Goal: Feedback & Contribution: Contribute content

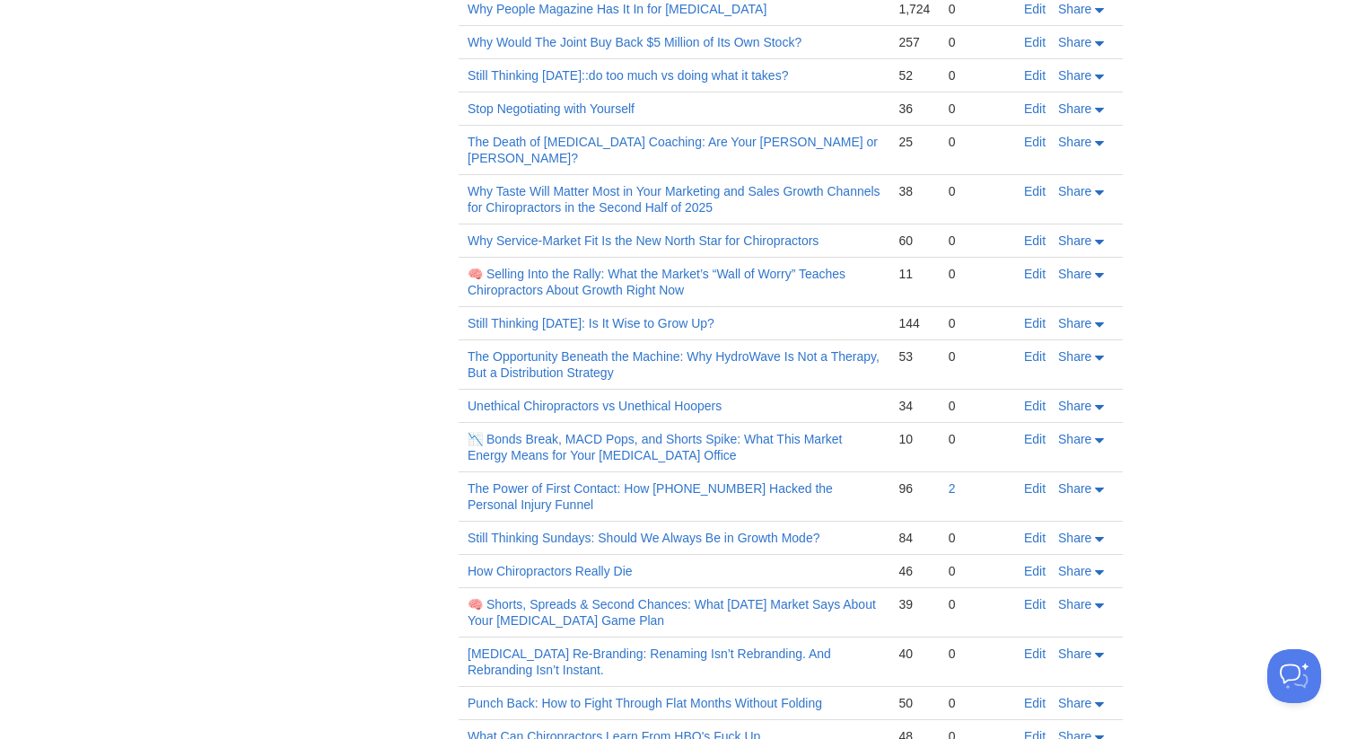
scroll to position [4040, 0]
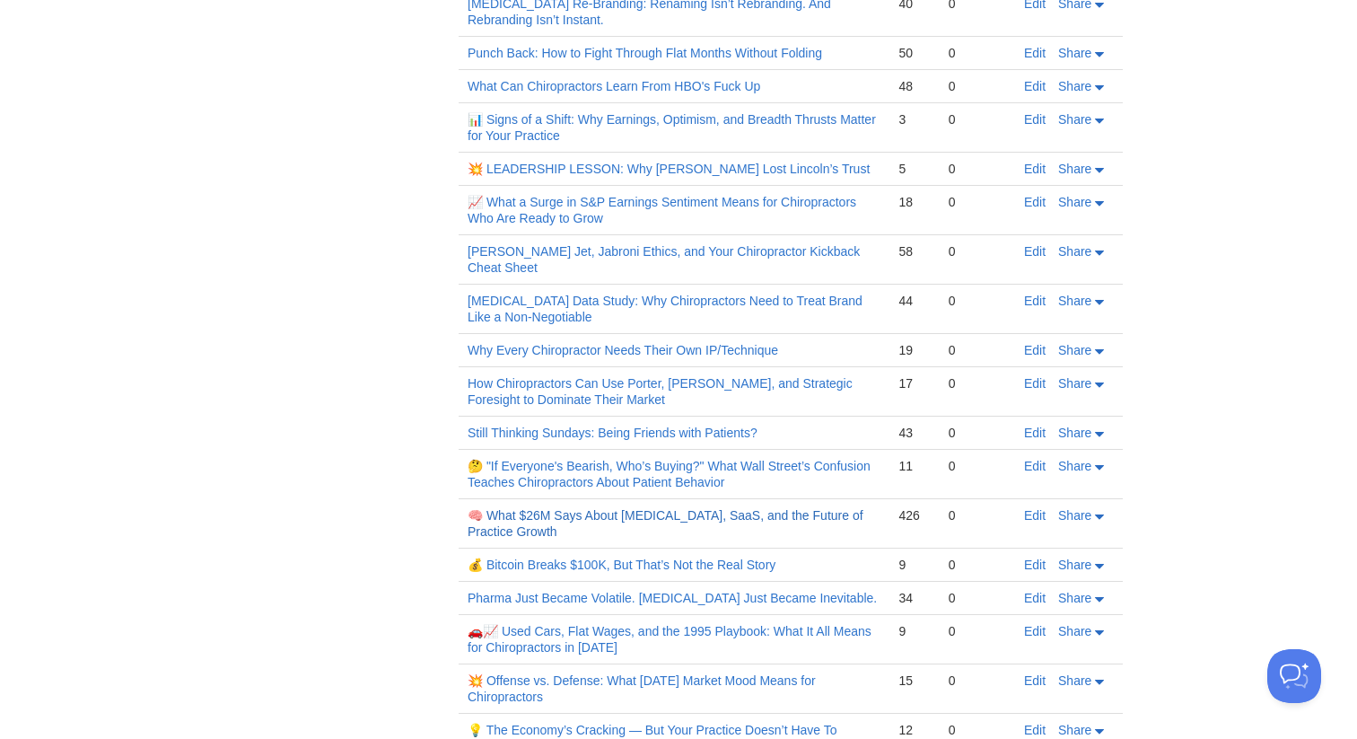
click at [538, 508] on link "🧠 What $26M Says About Chiropractic, SaaS, and the Future of Practice Growth" at bounding box center [666, 523] width 396 height 31
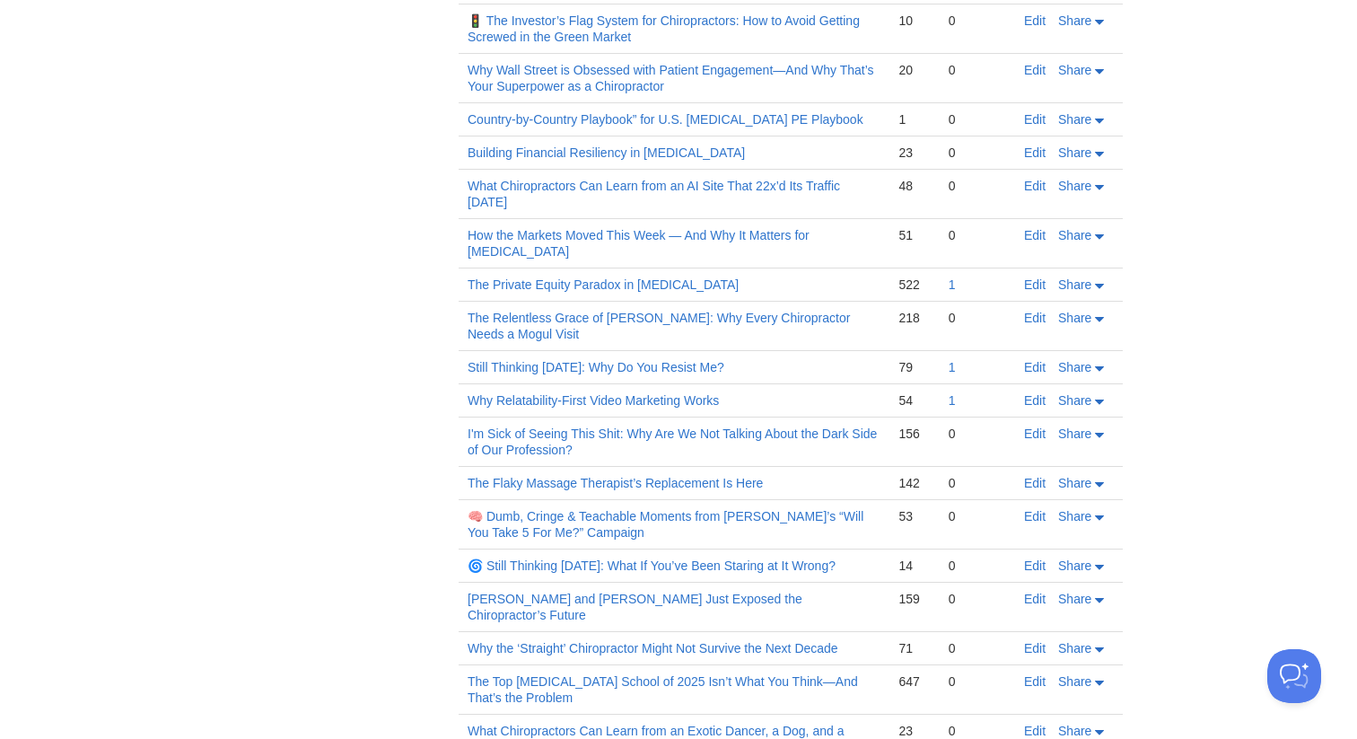
scroll to position [0, 0]
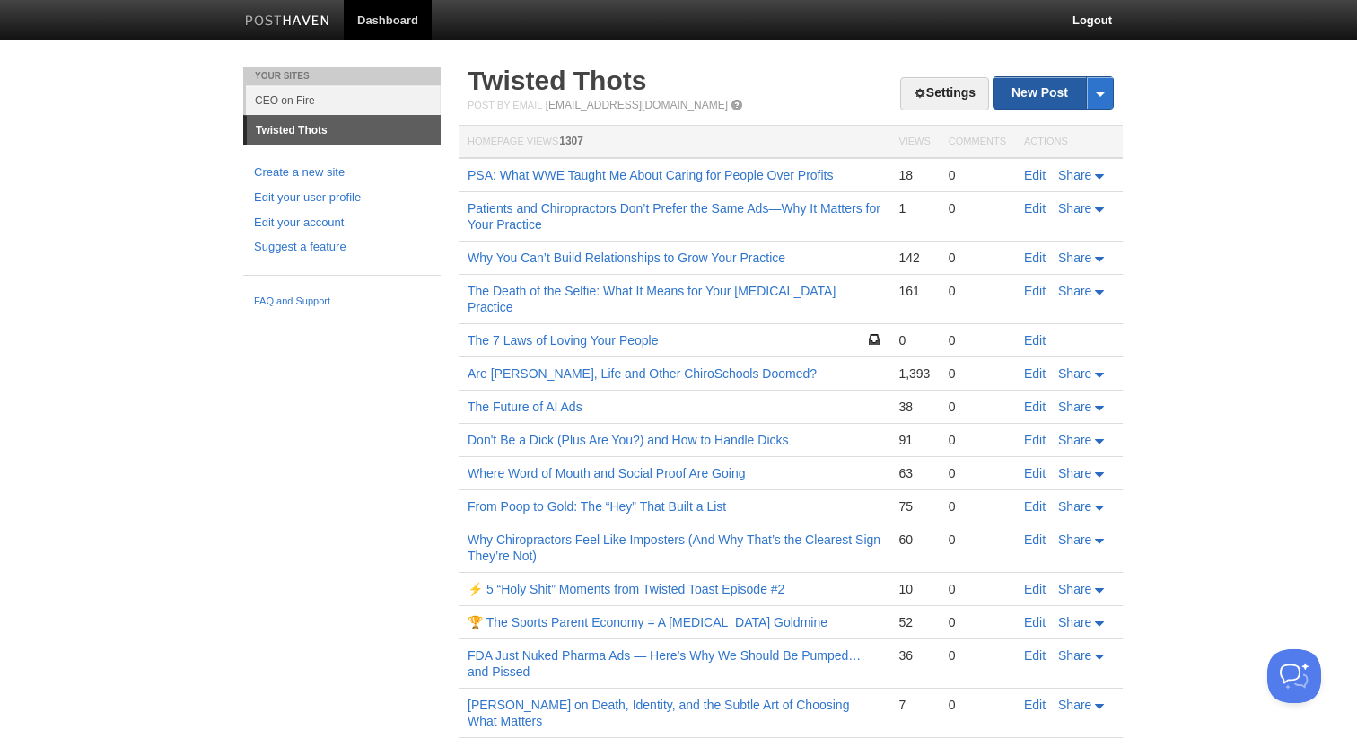
click at [1021, 95] on link "New Post" at bounding box center [1053, 92] width 119 height 31
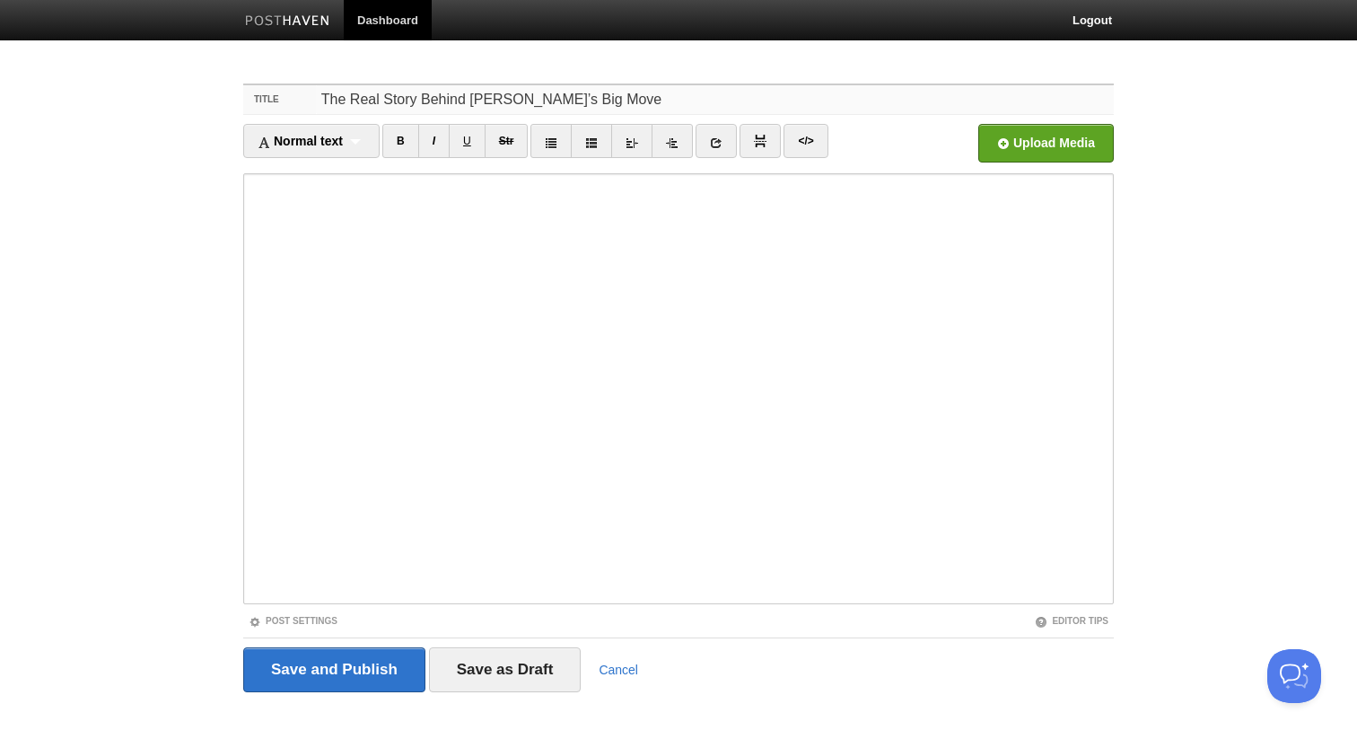
click at [540, 102] on input "The Real Story Behind ChiroHD’s Big Move" at bounding box center [715, 99] width 798 height 29
click at [584, 106] on input "Chiropractic's Real First Operating System" at bounding box center [715, 99] width 798 height 29
click at [584, 104] on input "Chiropractic's Real First Operating System" at bounding box center [715, 99] width 798 height 29
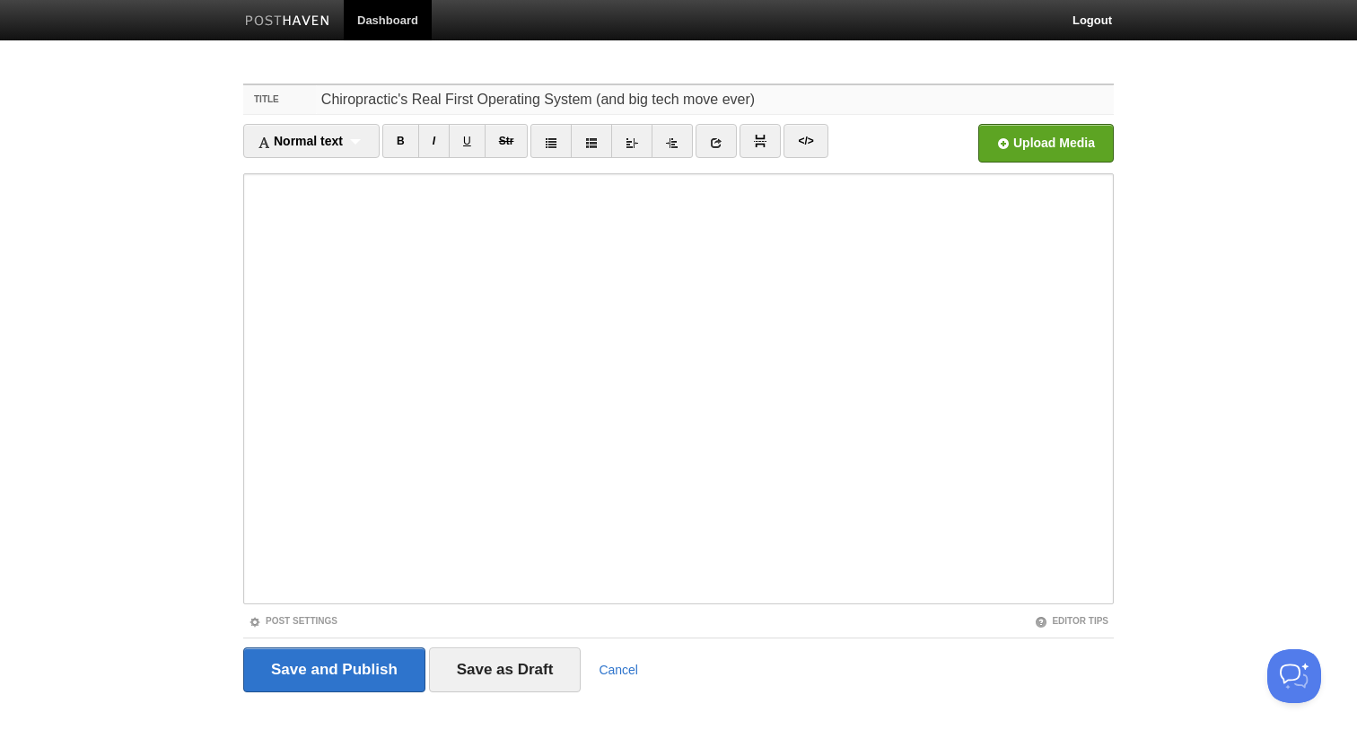
click at [636, 102] on input "Chiropractic's Real First Operating System (and big tech move ever)" at bounding box center [715, 99] width 798 height 29
type input "Chiropractic's Real First Operating System (and biggest tech move ever)"
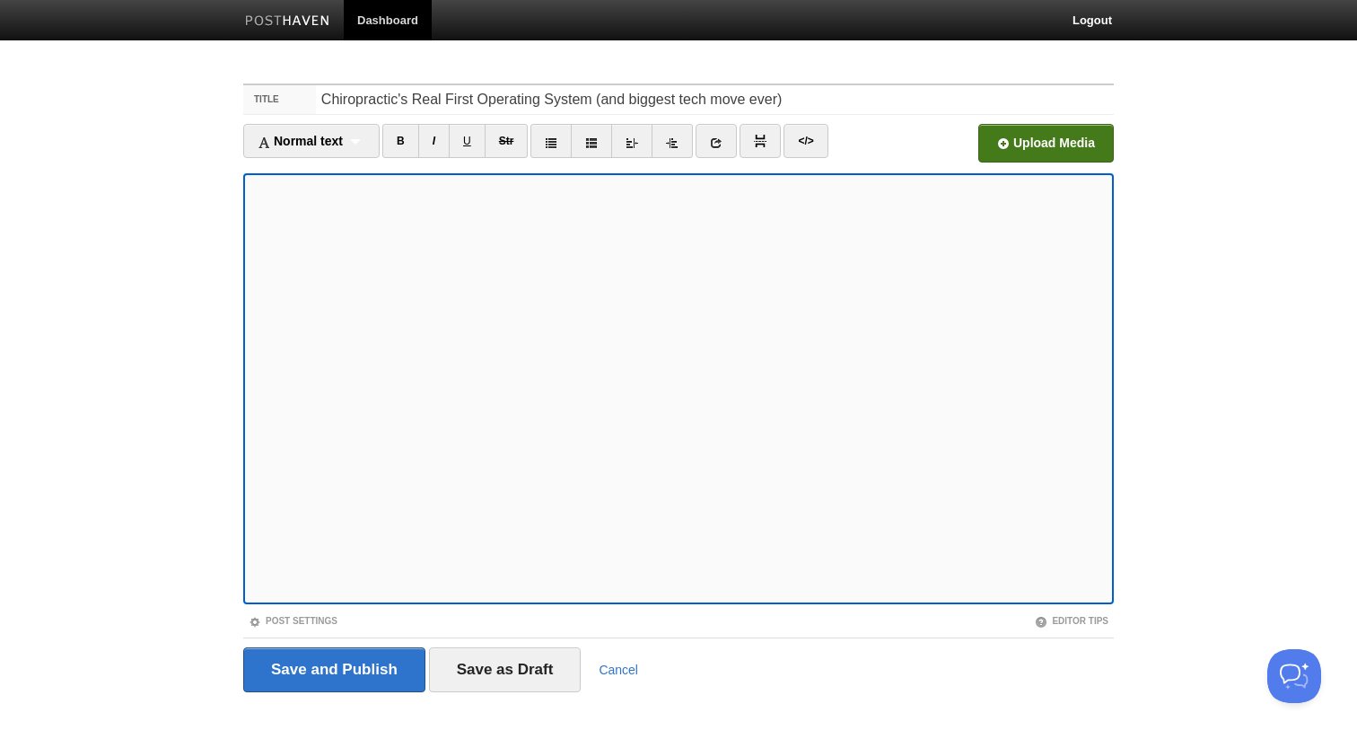
click at [1043, 133] on input "file" at bounding box center [504, 148] width 1359 height 92
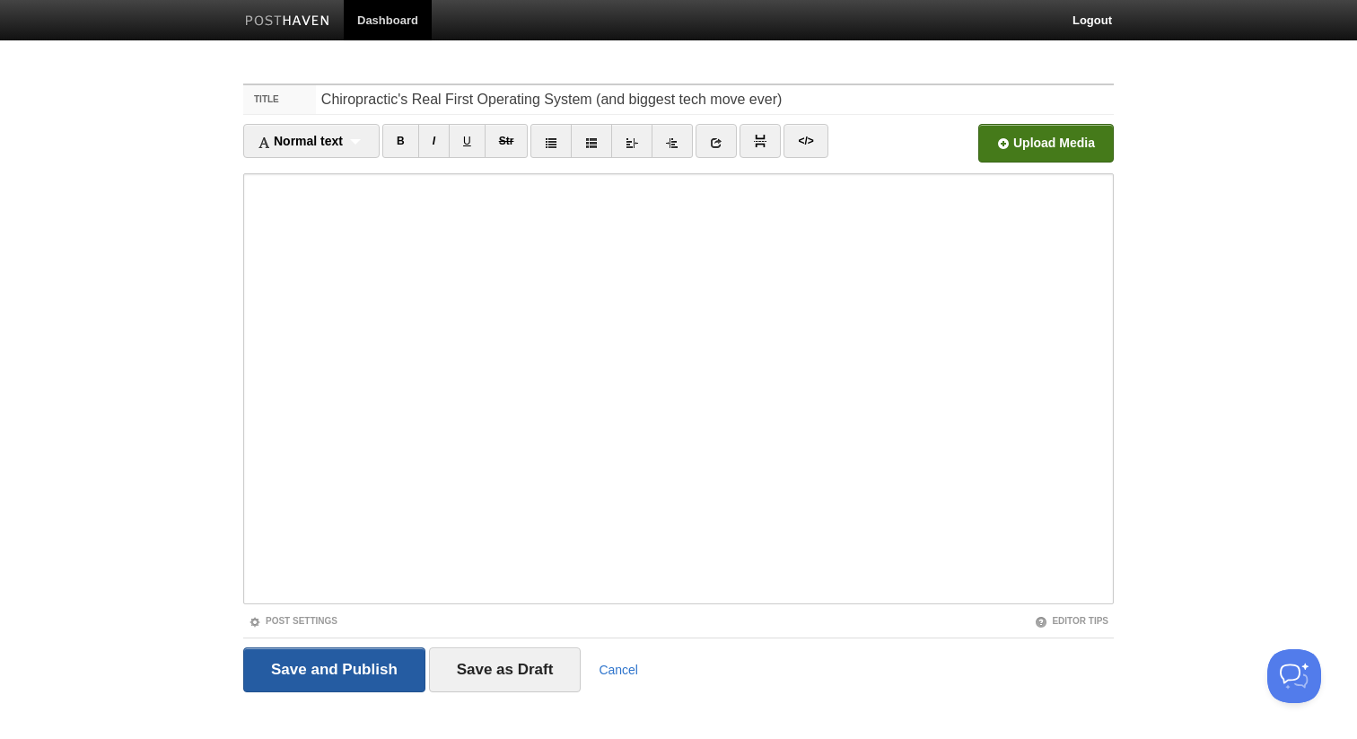
click at [301, 670] on input "Save and Publish" at bounding box center [334, 669] width 182 height 45
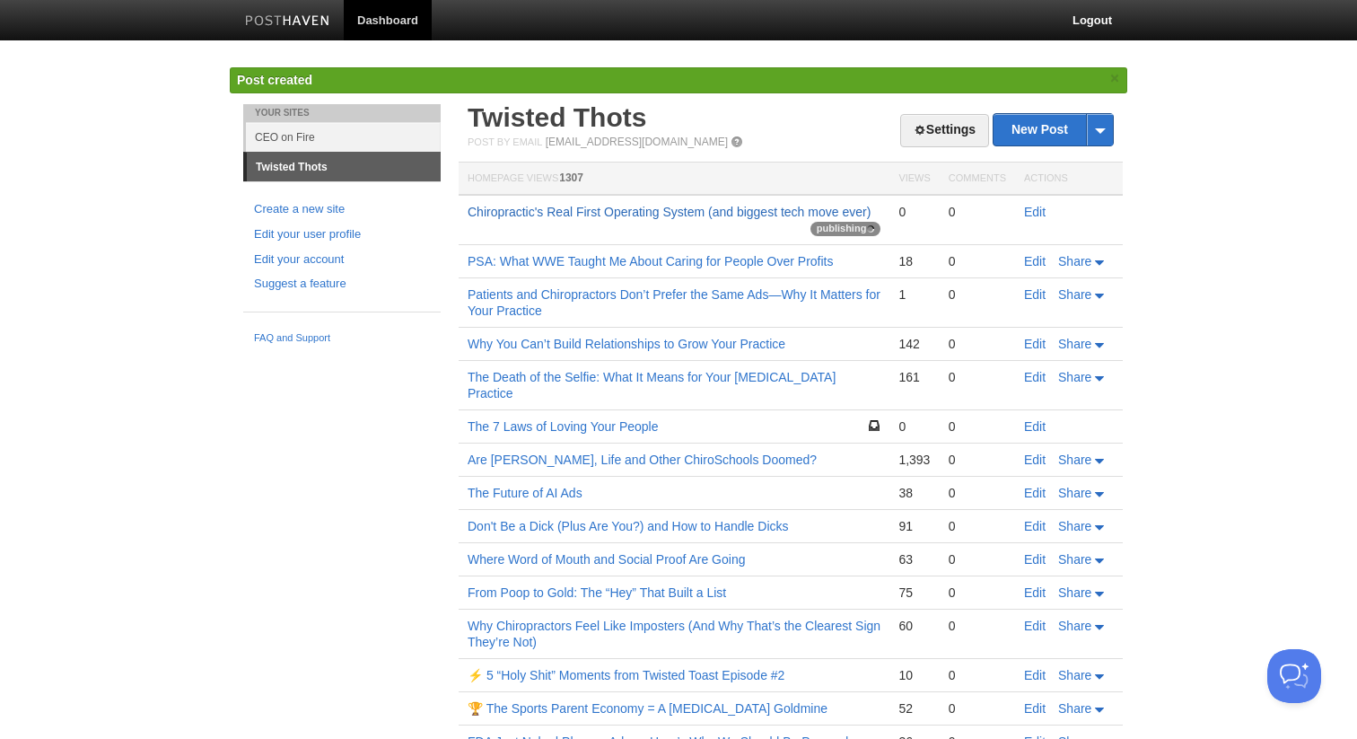
click at [540, 213] on link "Chiropractic's Real First Operating System (and biggest tech move ever)" at bounding box center [669, 212] width 403 height 14
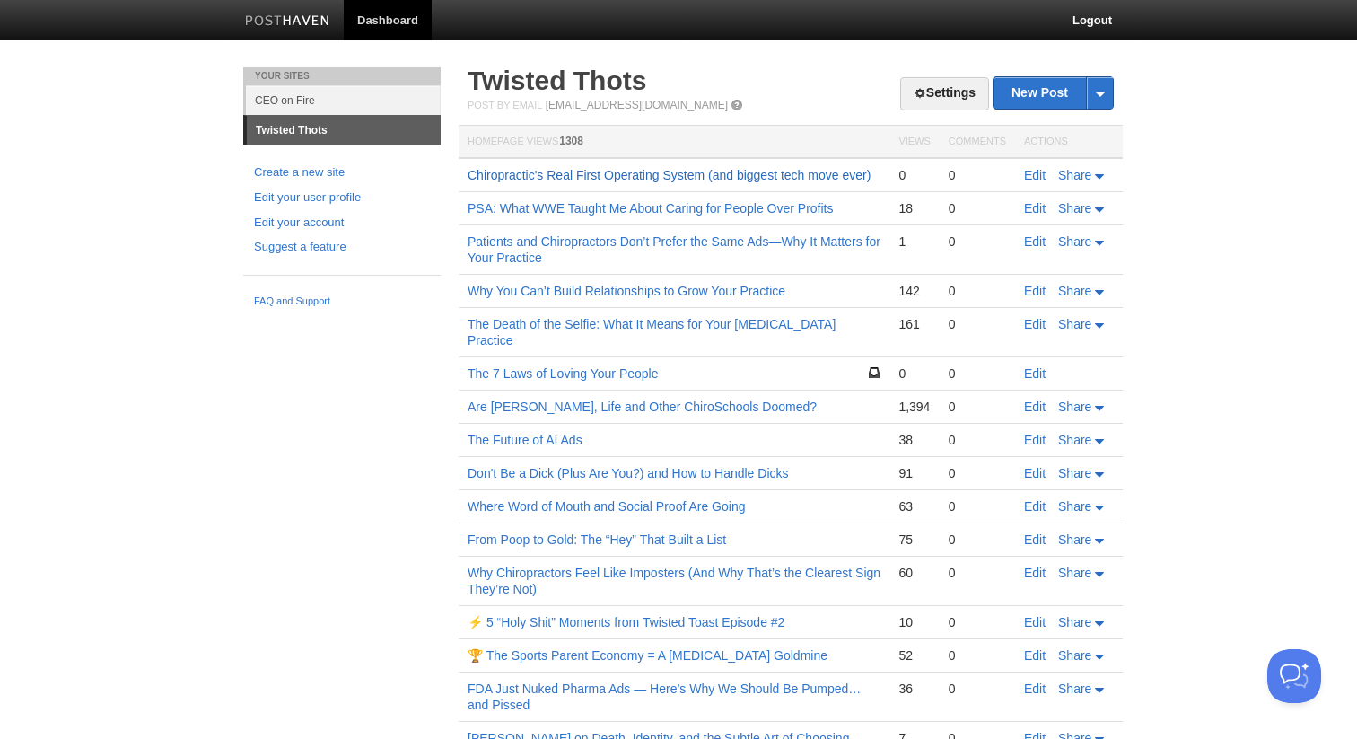
click at [589, 180] on link "Chiropractic's Real First Operating System (and biggest tech move ever)" at bounding box center [669, 175] width 403 height 14
click at [1009, 83] on link "New Post" at bounding box center [1053, 92] width 119 height 31
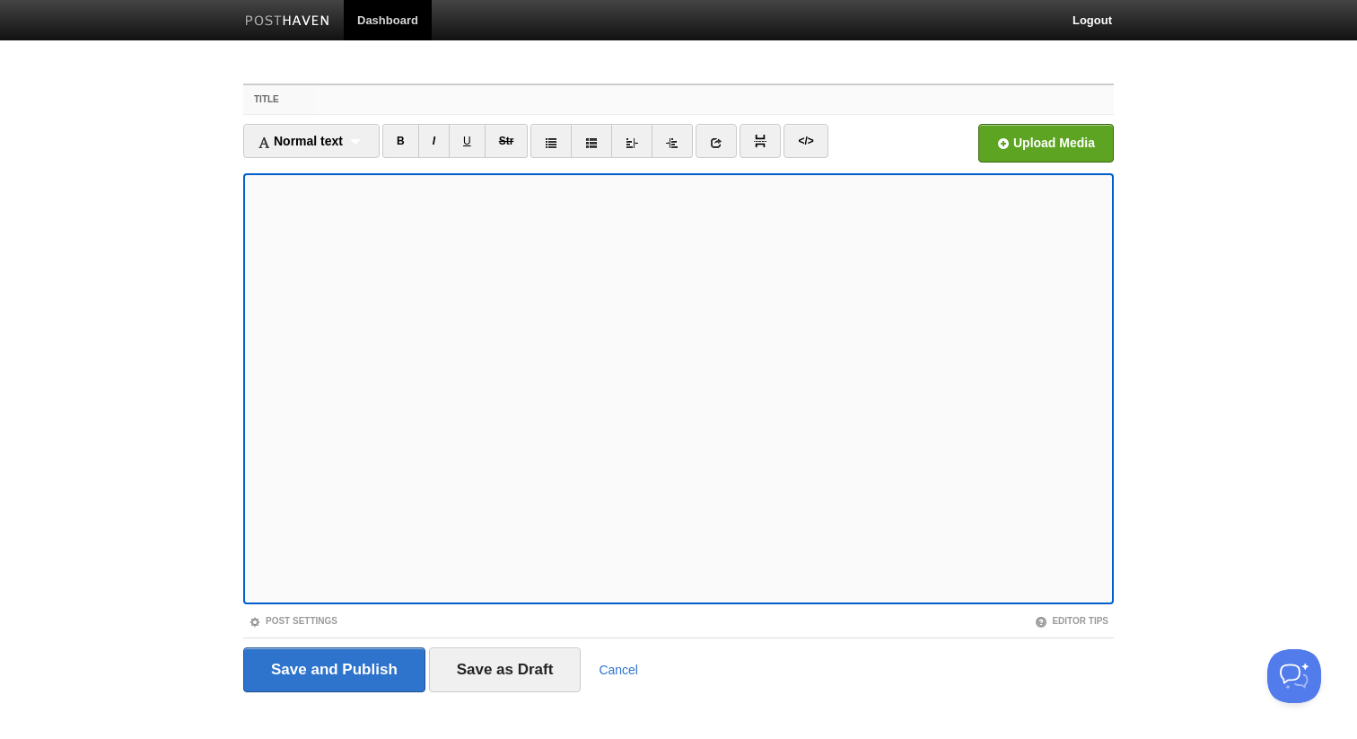
click at [407, 101] on input "Title" at bounding box center [715, 99] width 798 height 29
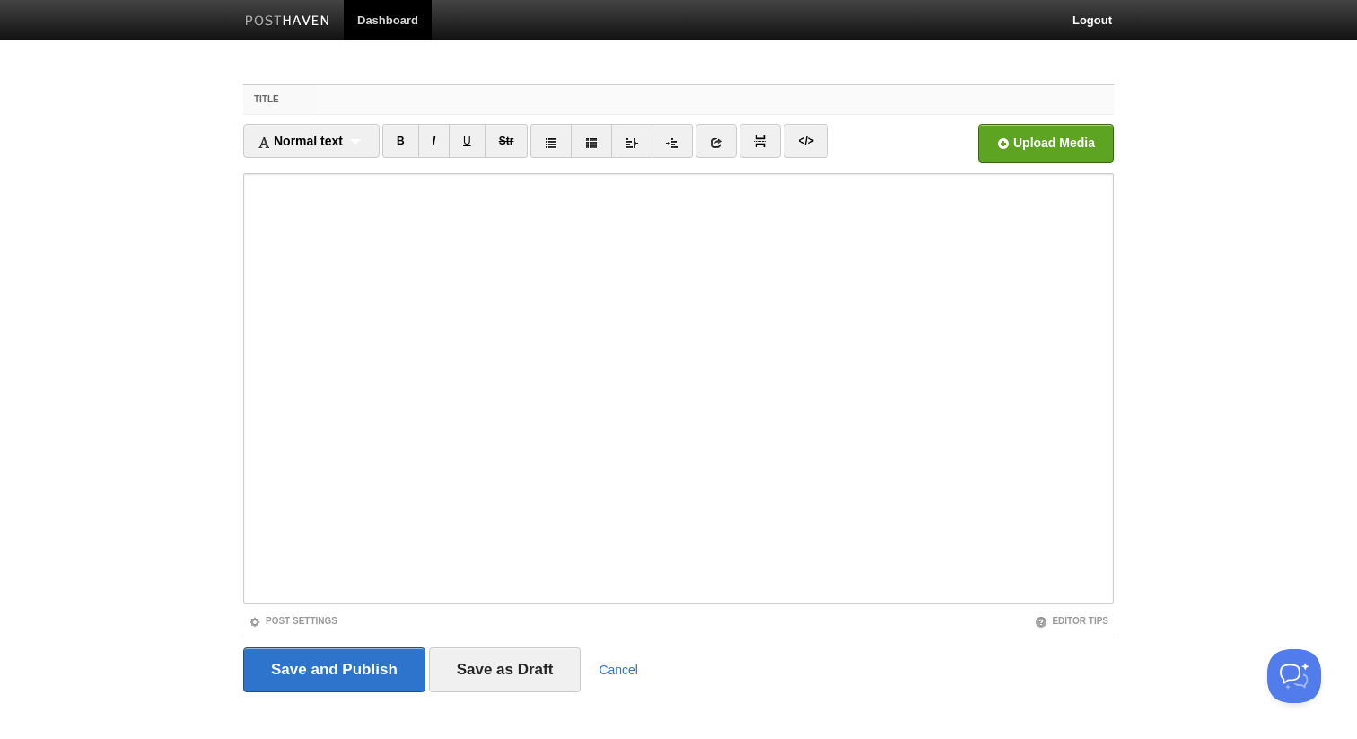
paste input "Mapping Out Success After Graduation: A Reality Check for Chiropractic’s Next G…"
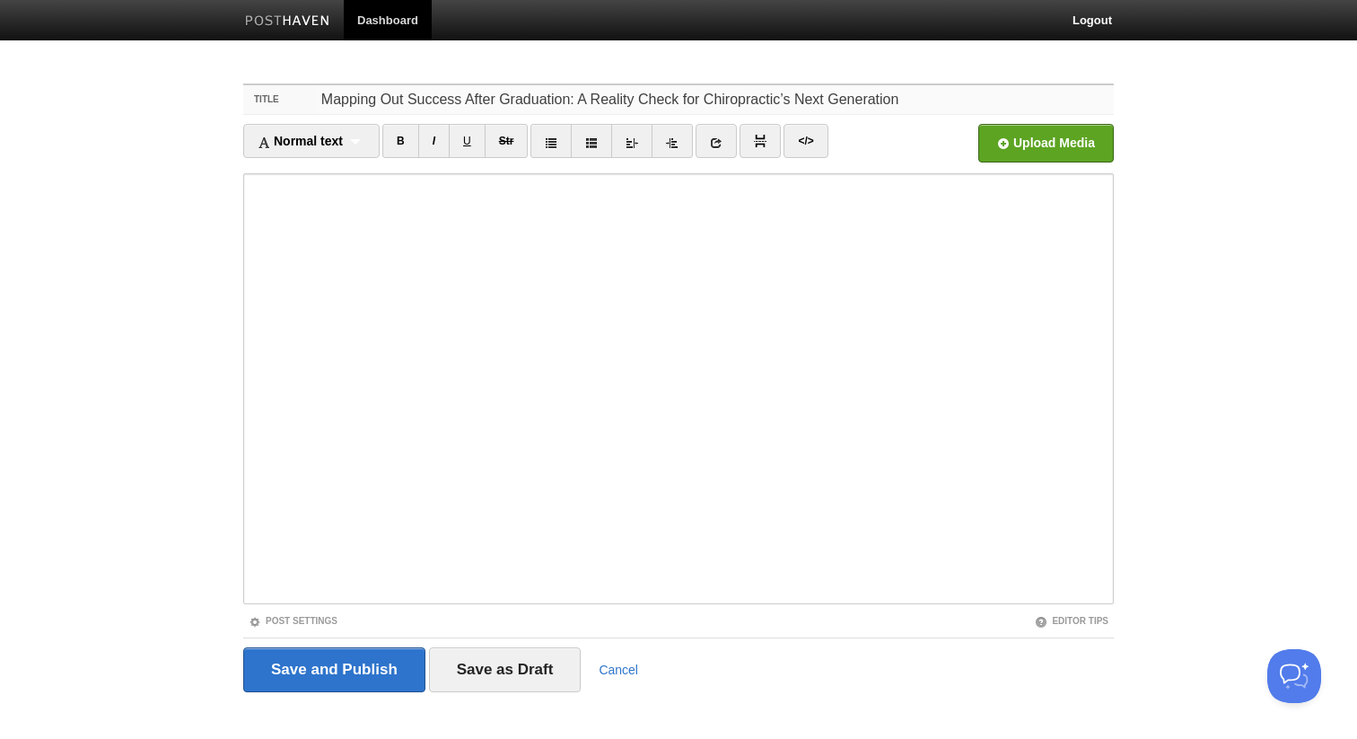
type input "Mapping Out Success After Graduation: A Reality Check for Chiropractic’s Next G…"
click at [1040, 146] on input "file" at bounding box center [504, 148] width 1359 height 92
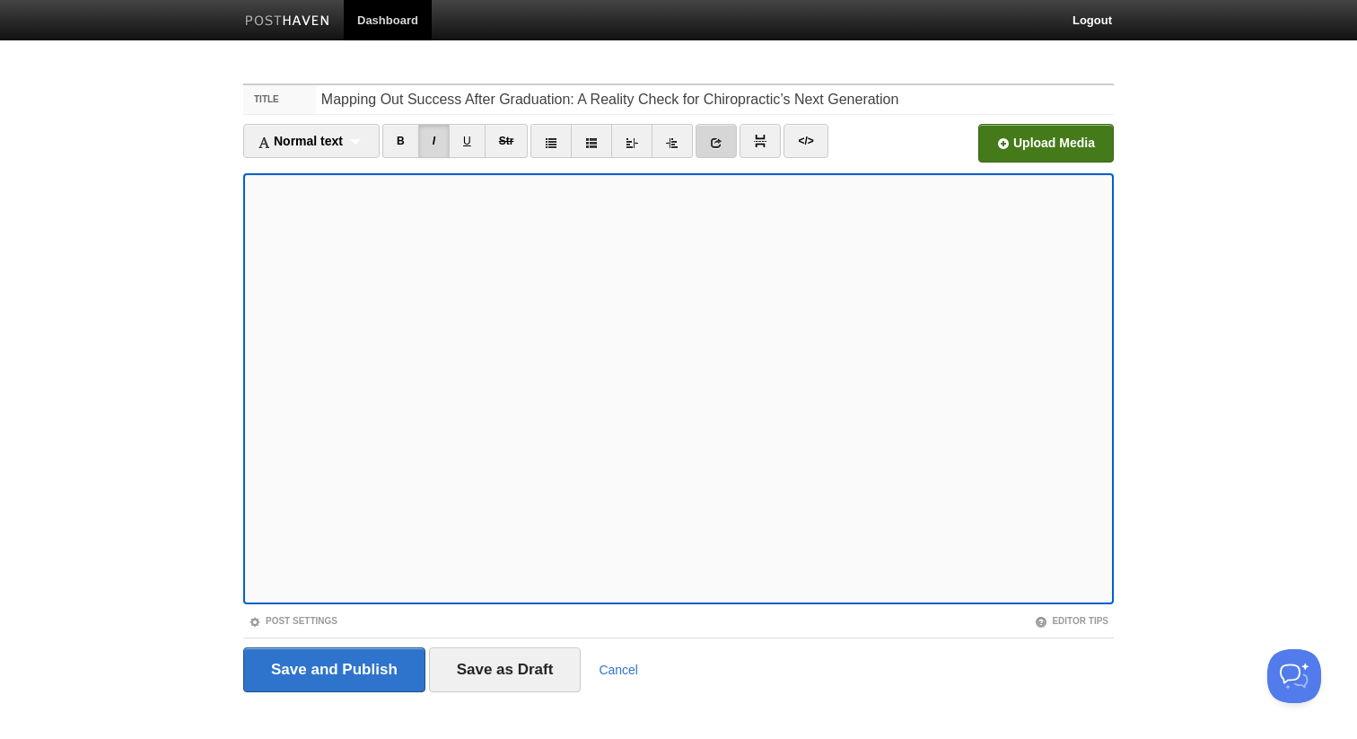
click at [723, 142] on icon at bounding box center [716, 142] width 13 height 13
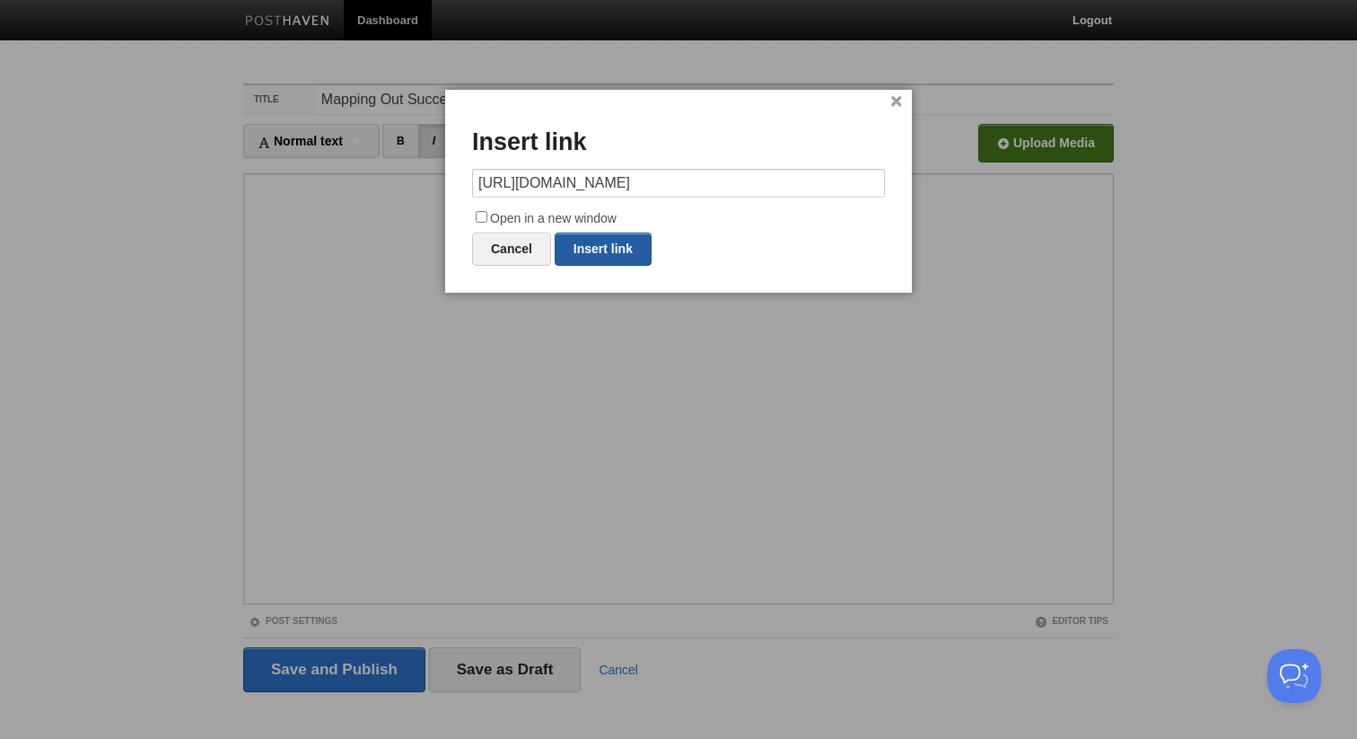
click at [609, 254] on link "Insert link" at bounding box center [603, 249] width 97 height 33
type input "https://"
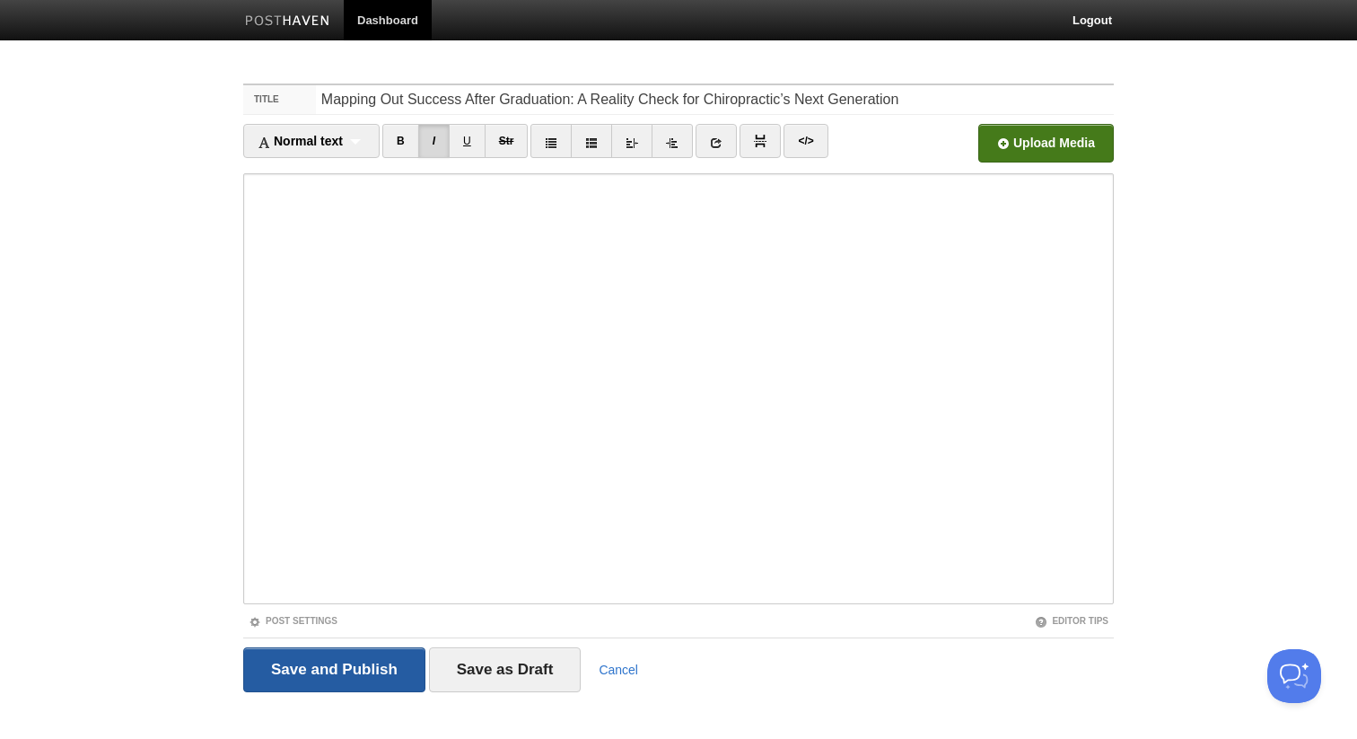
click at [360, 663] on input "Save and Publish" at bounding box center [334, 669] width 182 height 45
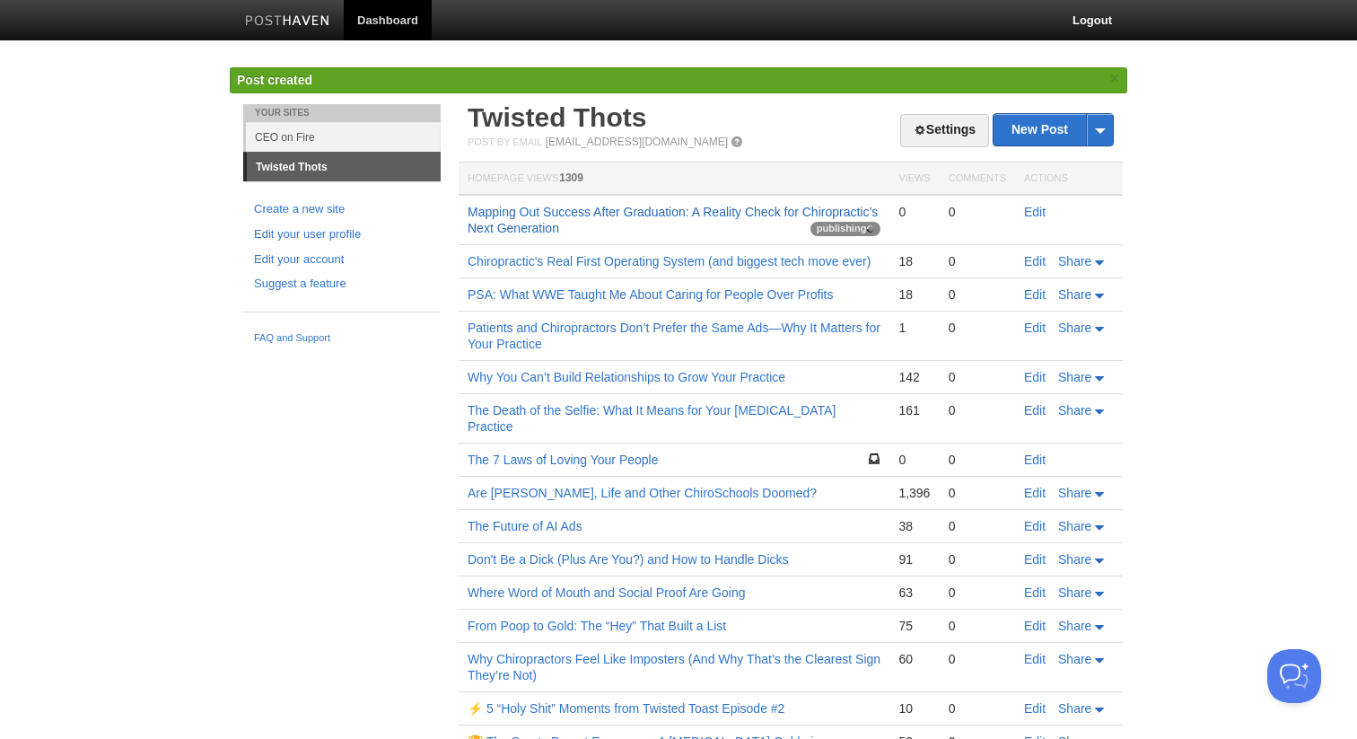
click at [487, 230] on link "Mapping Out Success After Graduation: A Reality Check for Chiropractic’s Next G…" at bounding box center [673, 220] width 410 height 31
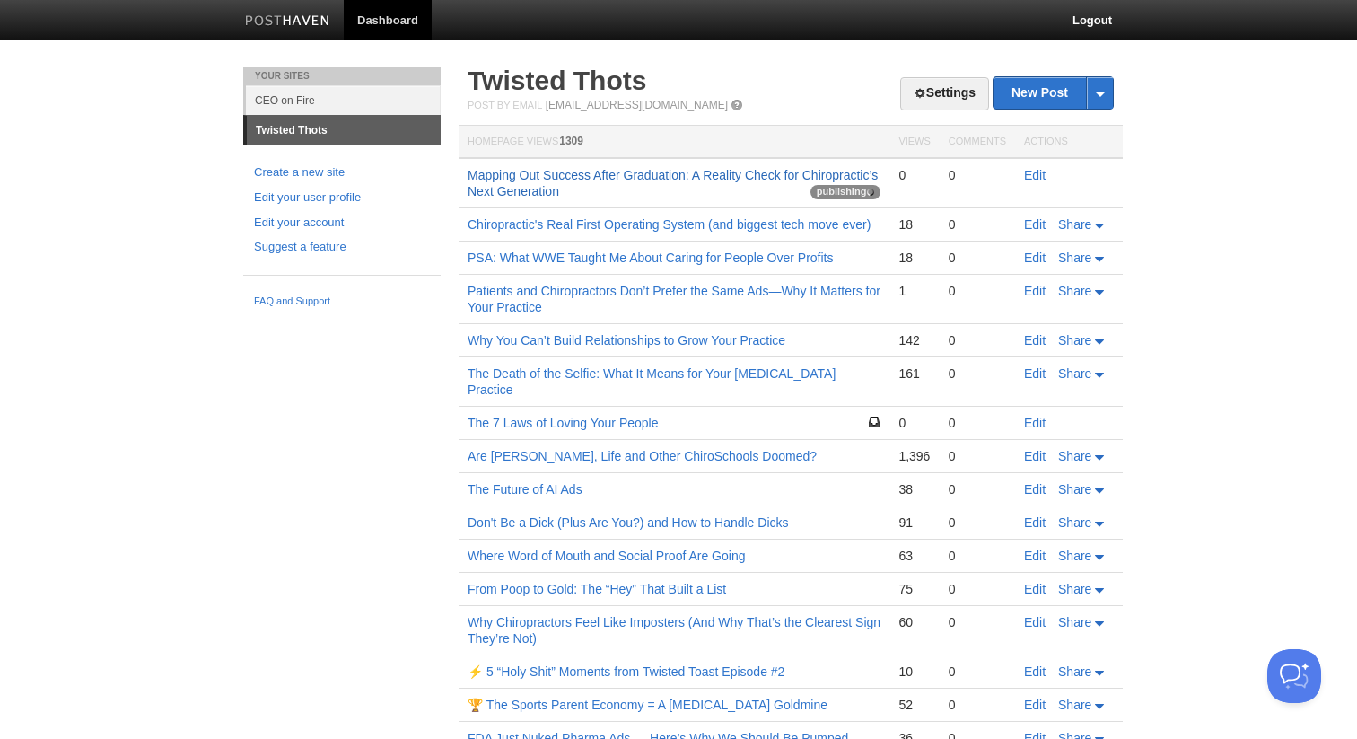
click at [542, 181] on link "Mapping Out Success After Graduation: A Reality Check for Chiropractic’s Next G…" at bounding box center [673, 183] width 410 height 31
click at [544, 179] on link "Mapping Out Success After Graduation: A Reality Check for Chiropractic’s Next G…" at bounding box center [673, 183] width 410 height 31
click at [641, 171] on link "Mapping Out Success After Graduation: A Reality Check for Chiropractic’s Next G…" at bounding box center [673, 183] width 410 height 31
click at [607, 181] on link "Mapping Out Success After Graduation: A Reality Check for Chiropractic’s Next G…" at bounding box center [673, 183] width 410 height 31
